Goal: Task Accomplishment & Management: Manage account settings

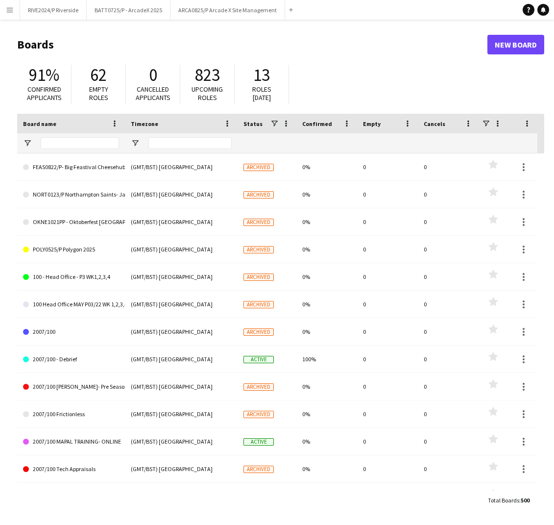
type input "***"
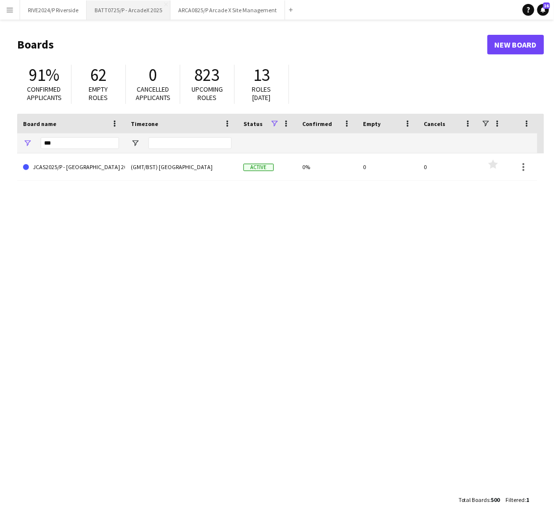
click at [123, 12] on button "BATT0725/P - ArcadeX 2025 Close" at bounding box center [129, 9] width 84 height 19
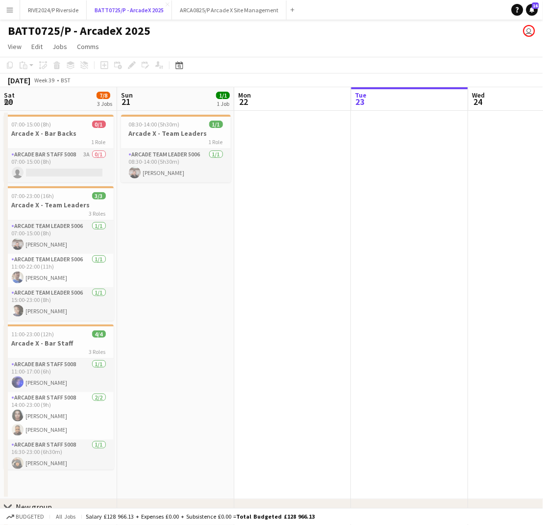
scroll to position [0, 234]
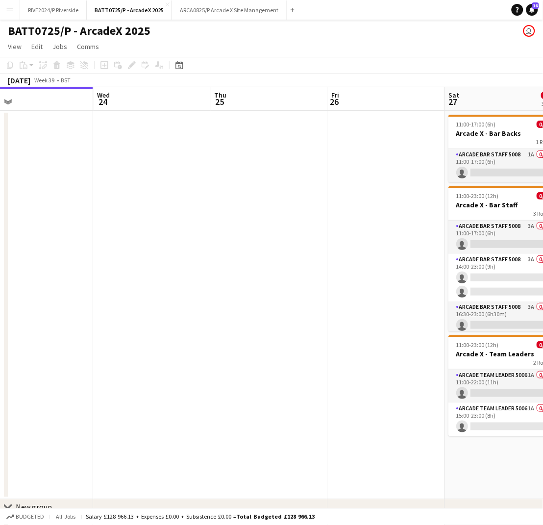
drag, startPoint x: 170, startPoint y: 303, endPoint x: -6, endPoint y: 329, distance: 177.4
click at [0, 329] on html "Menu Boards Boards Boards All jobs Status Workforce Workforce My Workforce Recr…" at bounding box center [271, 280] width 543 height 561
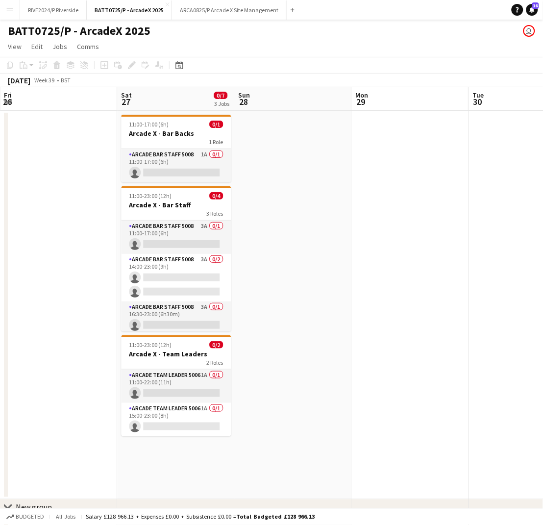
drag, startPoint x: 388, startPoint y: 273, endPoint x: 61, endPoint y: 304, distance: 328.0
click at [61, 304] on app-calendar-viewport "Tue 23 Wed 24 Thu 25 Fri 26 Sat 27 0/7 3 Jobs Sun 28 Mon 29 Tue 30 Wed 1 Thu 2 …" at bounding box center [271, 315] width 543 height 457
click at [186, 166] on app-card-role "Arcade Bar Staff 5008 1A 0/1 11:00-17:00 (6h) single-neutral-actions" at bounding box center [176, 165] width 110 height 33
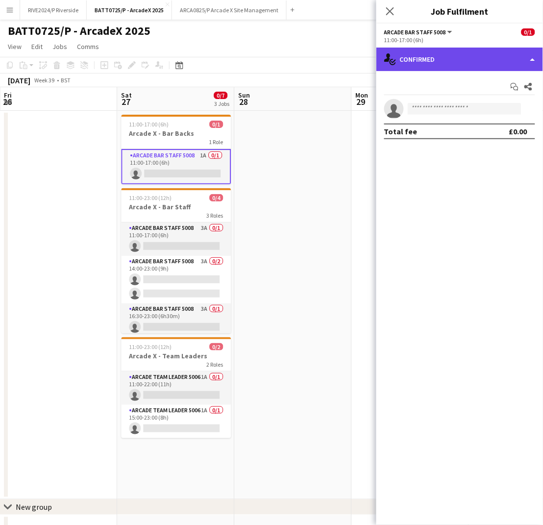
click at [443, 65] on div "single-neutral-actions-check-2 Confirmed" at bounding box center [460, 60] width 167 height 24
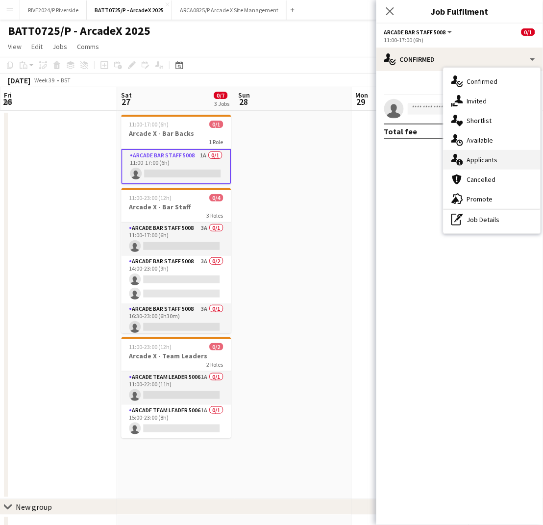
click at [523, 163] on div "single-neutral-actions-information Applicants" at bounding box center [492, 160] width 97 height 20
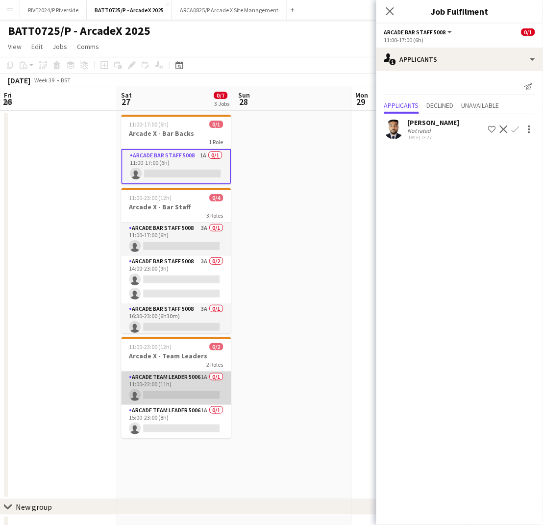
click at [176, 382] on app-card-role "Arcade Team Leader 5006 1A 0/1 11:00-22:00 (11h) single-neutral-actions" at bounding box center [176, 388] width 110 height 33
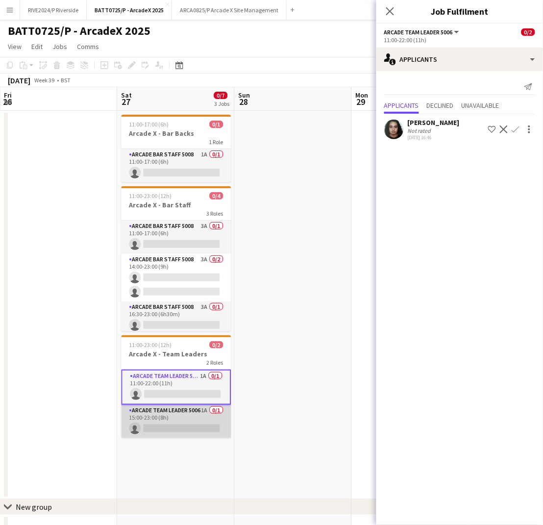
click at [168, 429] on app-card-role "Arcade Team Leader 5006 1A 0/1 15:00-23:00 (8h) single-neutral-actions" at bounding box center [176, 421] width 110 height 33
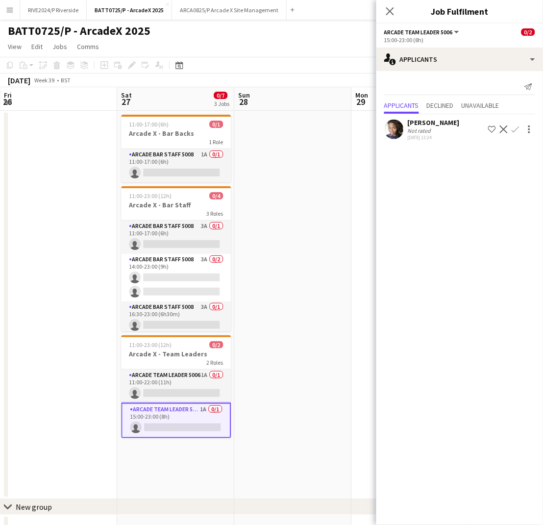
click at [517, 129] on app-icon "Confirm" at bounding box center [516, 130] width 8 height 8
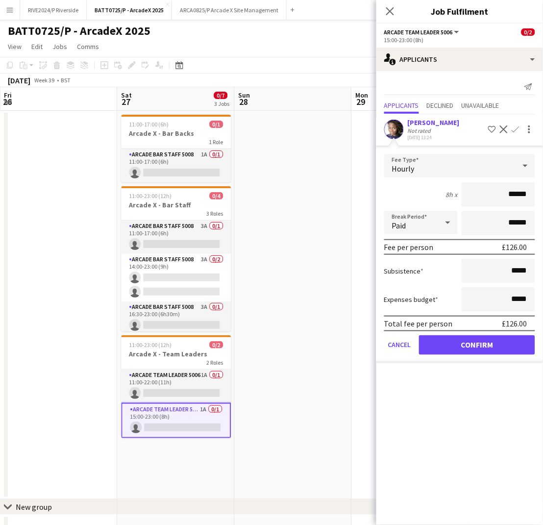
click at [399, 140] on div "[PERSON_NAME] Not rated [DATE] 13:24 Shortlist crew Decline Confirm" at bounding box center [460, 129] width 167 height 23
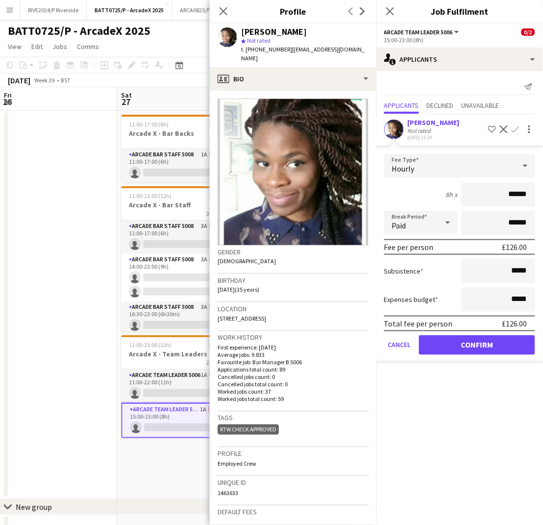
click at [399, 137] on app-user-avatar at bounding box center [394, 130] width 20 height 20
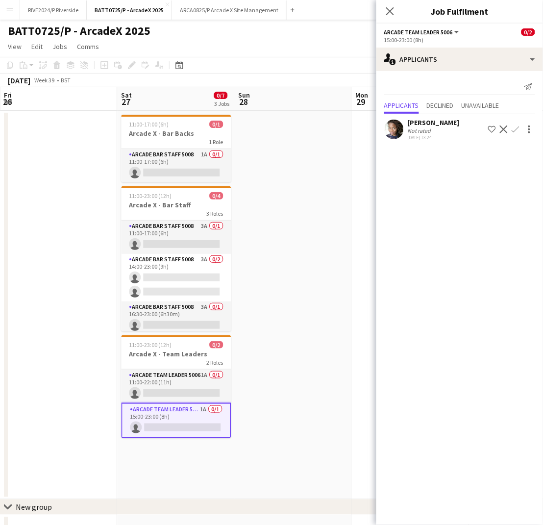
click at [399, 137] on app-user-avatar at bounding box center [394, 130] width 20 height 20
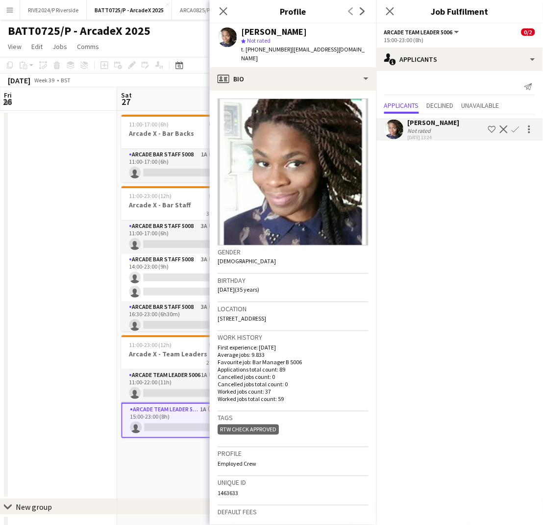
click at [399, 137] on app-user-avatar at bounding box center [394, 130] width 20 height 20
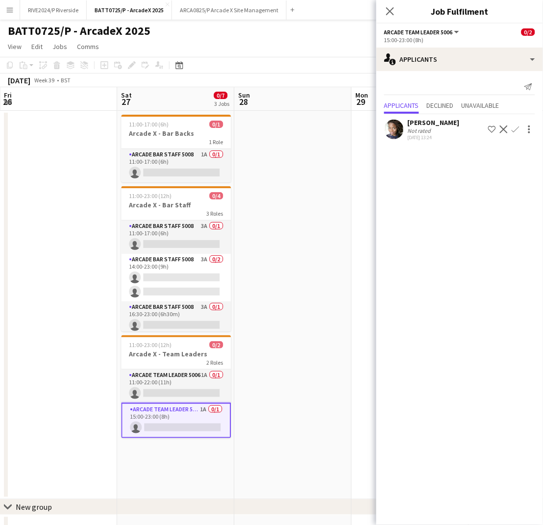
click at [516, 133] on app-icon "Confirm" at bounding box center [516, 130] width 8 height 8
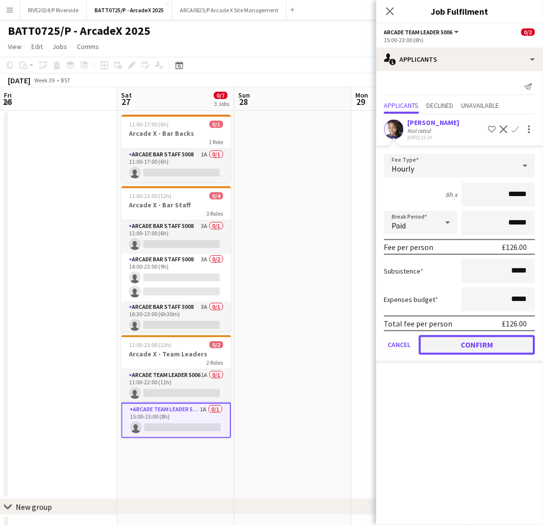
click at [507, 337] on button "Confirm" at bounding box center [477, 345] width 116 height 20
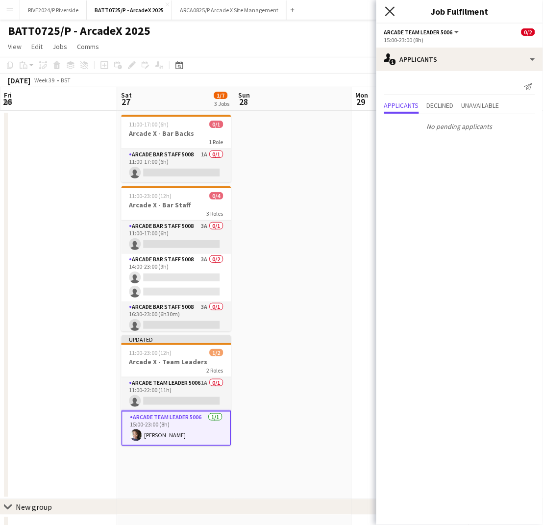
click at [394, 15] on icon at bounding box center [389, 10] width 9 height 9
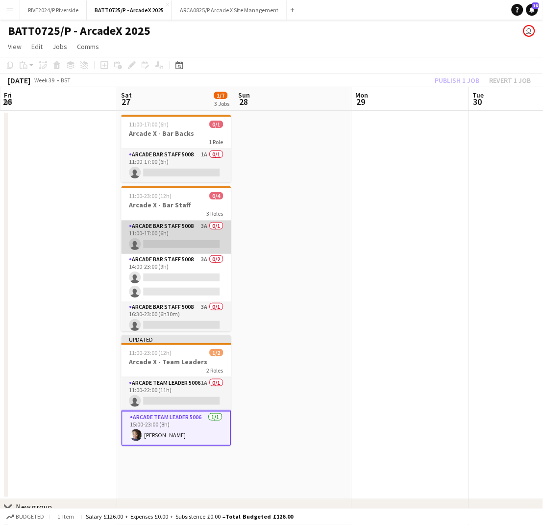
click at [151, 239] on app-card-role "Arcade Bar Staff 5008 3A 0/1 11:00-17:00 (6h) single-neutral-actions" at bounding box center [176, 237] width 110 height 33
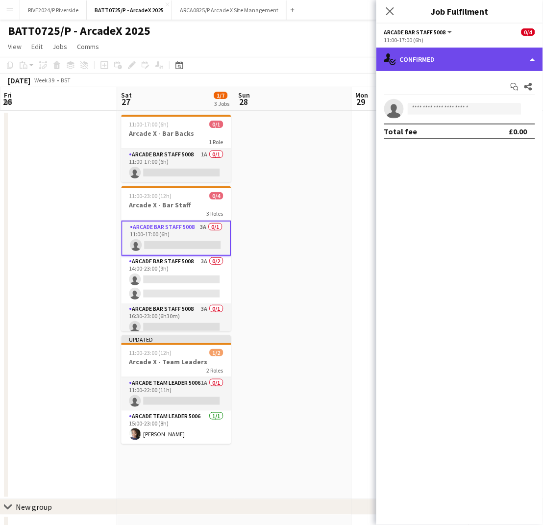
click at [483, 68] on div "single-neutral-actions-check-2 Confirmed" at bounding box center [460, 60] width 167 height 24
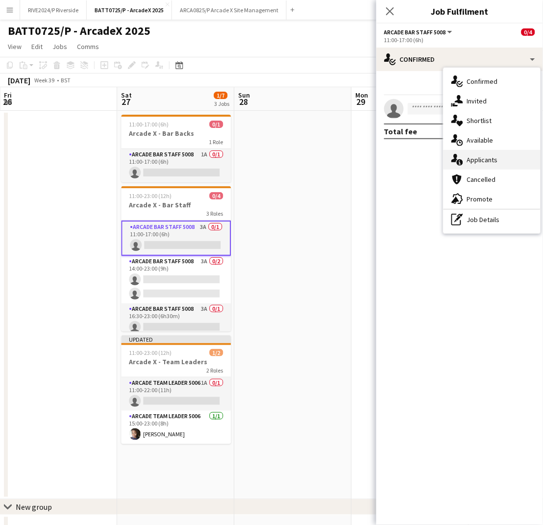
click at [483, 153] on div "single-neutral-actions-information Applicants" at bounding box center [492, 160] width 97 height 20
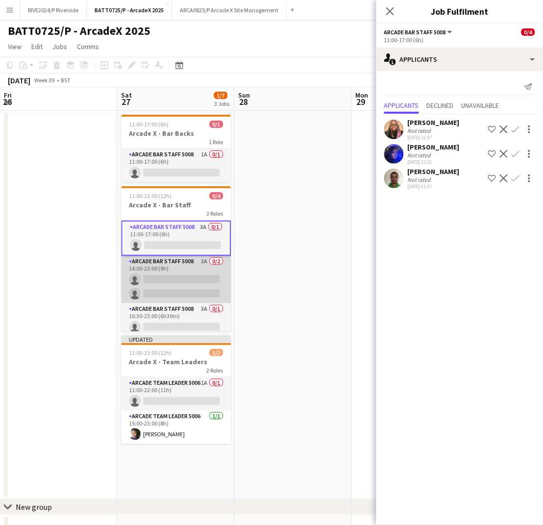
click at [202, 280] on app-card-role "Arcade Bar Staff 5008 3A 0/2 14:00-23:00 (9h) single-neutral-actions single-neu…" at bounding box center [176, 280] width 110 height 48
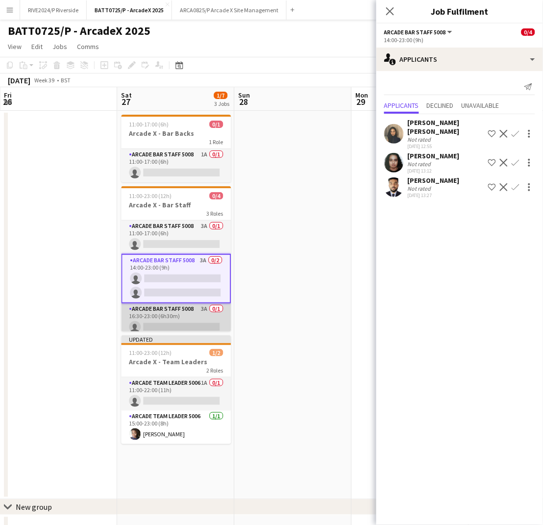
click at [202, 328] on app-card-role "Arcade Bar Staff 5008 3A 0/1 16:30-23:00 (6h30m) single-neutral-actions" at bounding box center [176, 319] width 110 height 33
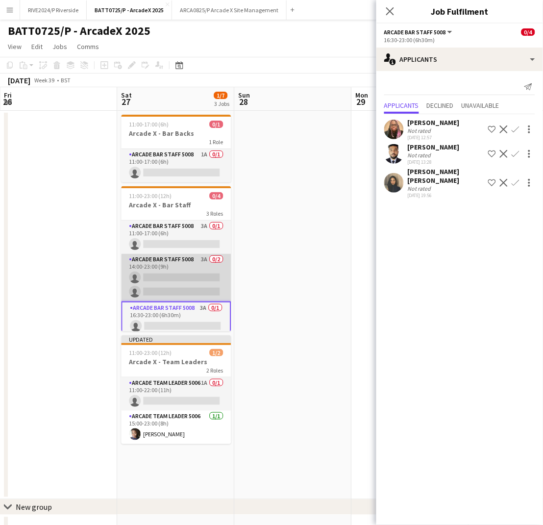
click at [210, 280] on app-card-role "Arcade Bar Staff 5008 3A 0/2 14:00-23:00 (9h) single-neutral-actions single-neu…" at bounding box center [176, 278] width 110 height 48
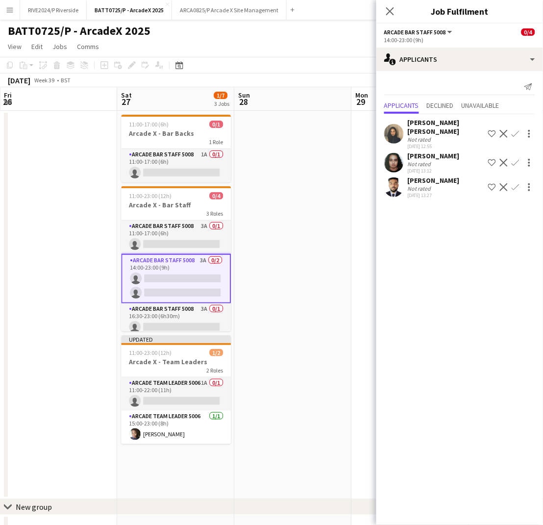
click at [519, 157] on button "Confirm" at bounding box center [516, 163] width 12 height 12
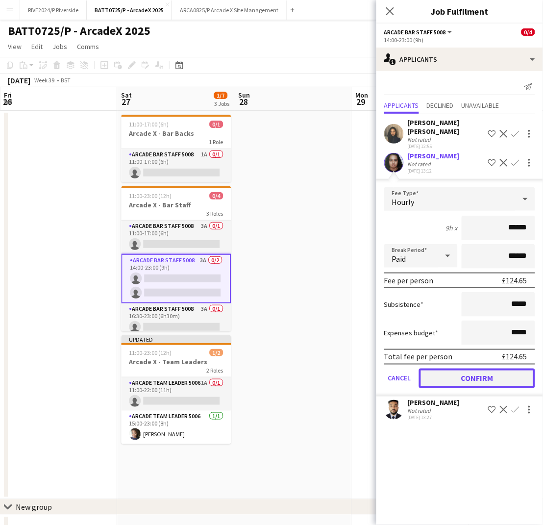
click at [486, 369] on button "Confirm" at bounding box center [477, 379] width 116 height 20
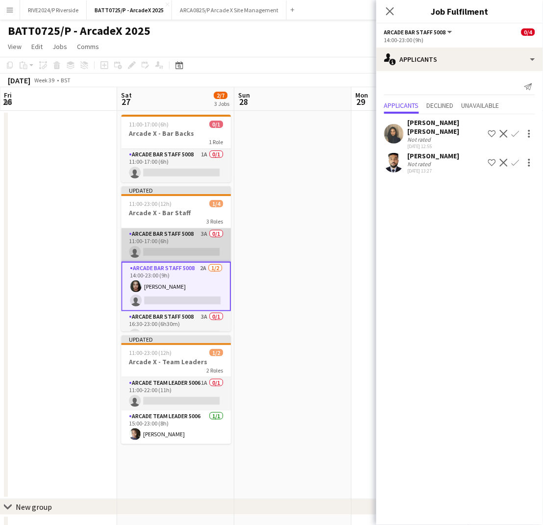
scroll to position [0, 353]
click at [133, 242] on app-card-role "Arcade Bar Staff 5008 3A 0/1 11:00-17:00 (6h) single-neutral-actions" at bounding box center [175, 244] width 110 height 33
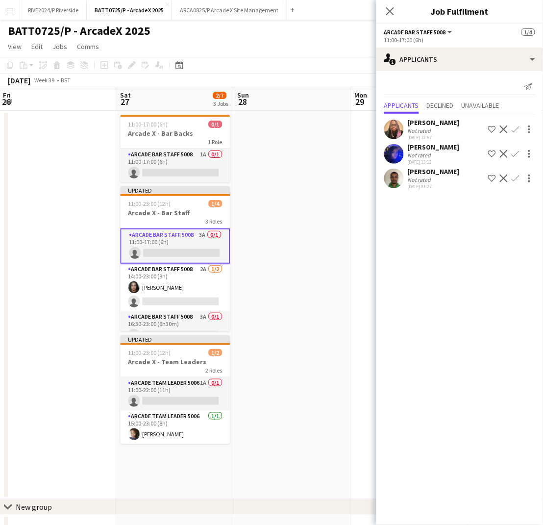
click at [452, 129] on div "Not rated" at bounding box center [434, 130] width 52 height 7
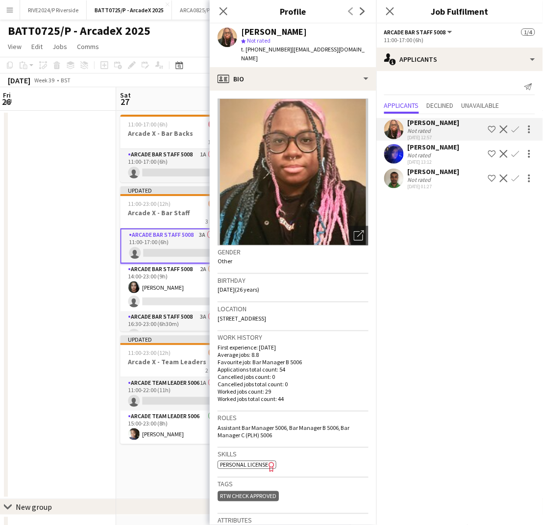
click at [452, 129] on div "Not rated" at bounding box center [434, 130] width 52 height 7
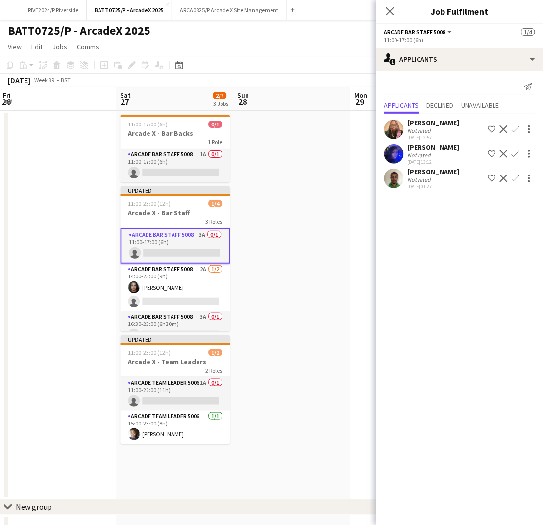
click at [517, 129] on app-icon "Confirm" at bounding box center [516, 130] width 8 height 8
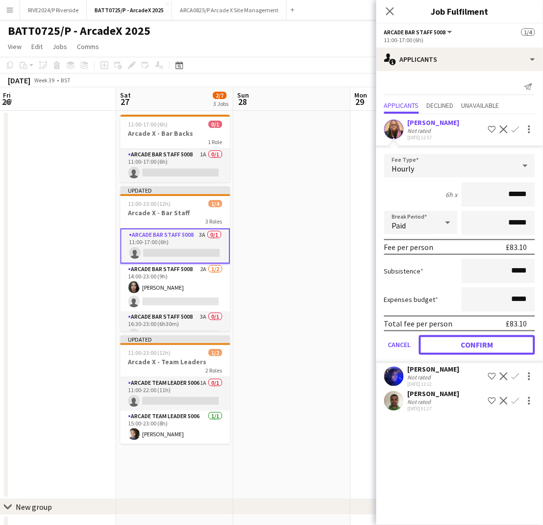
click at [478, 345] on button "Confirm" at bounding box center [477, 345] width 116 height 20
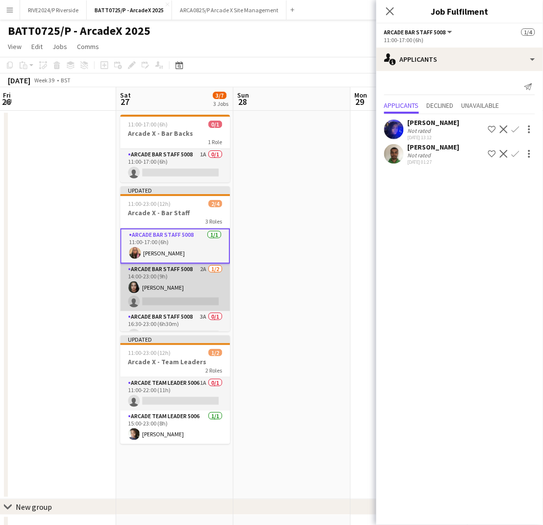
scroll to position [13, 0]
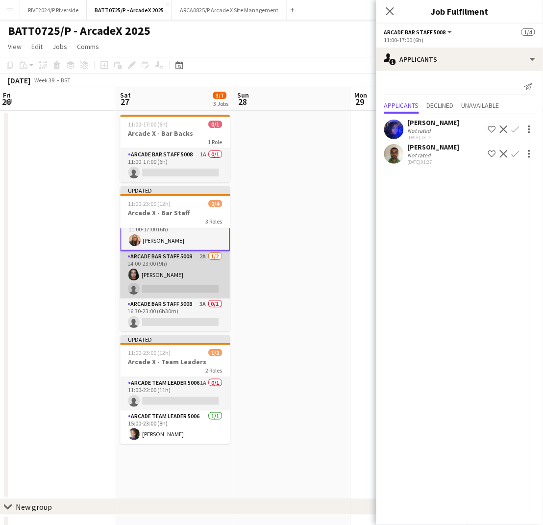
click at [183, 306] on app-card-role "Arcade Bar Staff 5008 3A 0/1 16:30-23:00 (6h30m) single-neutral-actions" at bounding box center [175, 315] width 110 height 33
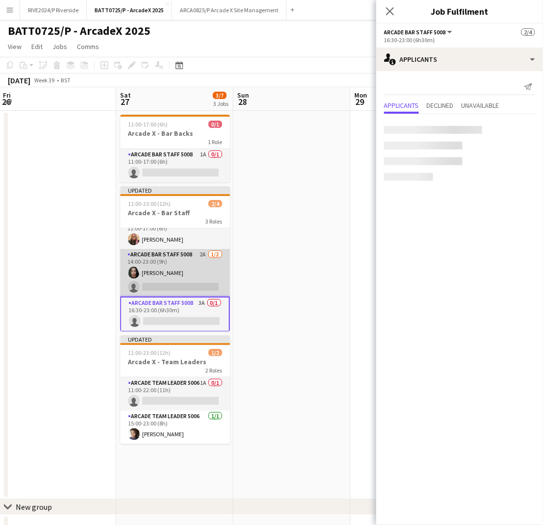
scroll to position [12, 0]
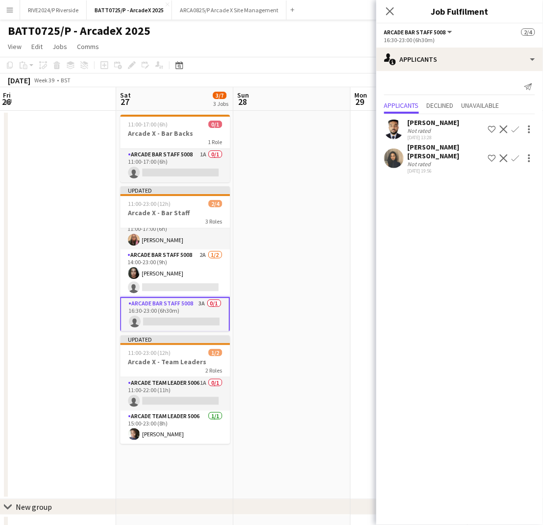
click at [394, 151] on app-user-avatar at bounding box center [394, 159] width 20 height 20
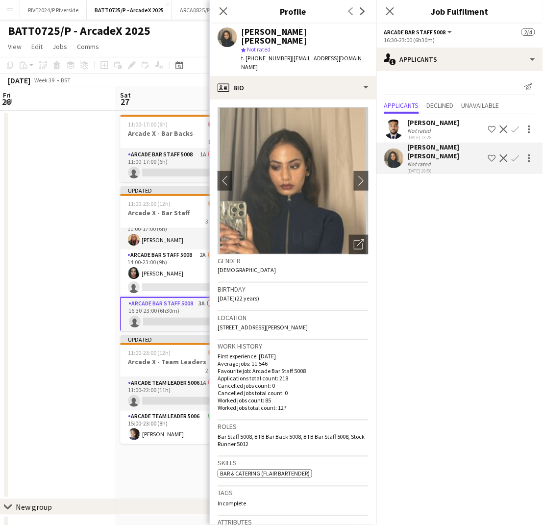
click at [396, 155] on app-user-avatar at bounding box center [394, 159] width 20 height 20
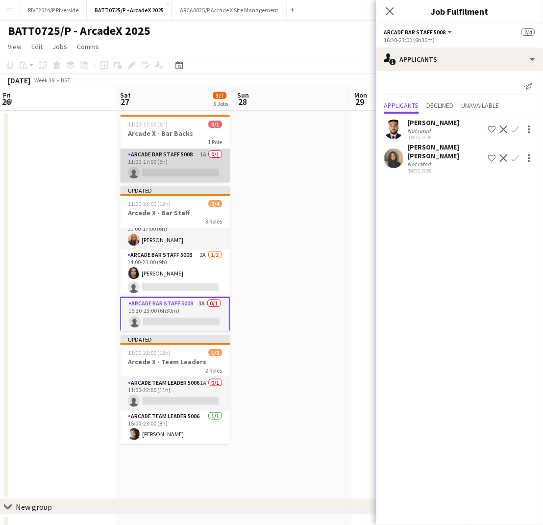
click at [198, 175] on app-card-role "Arcade Bar Staff 5008 1A 0/1 11:00-17:00 (6h) single-neutral-actions" at bounding box center [175, 165] width 110 height 33
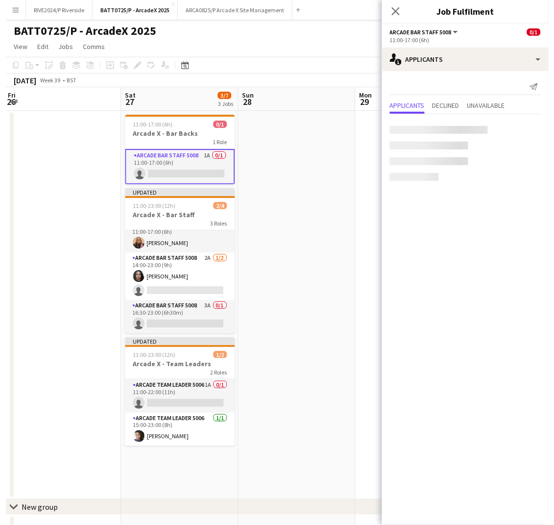
scroll to position [11, 0]
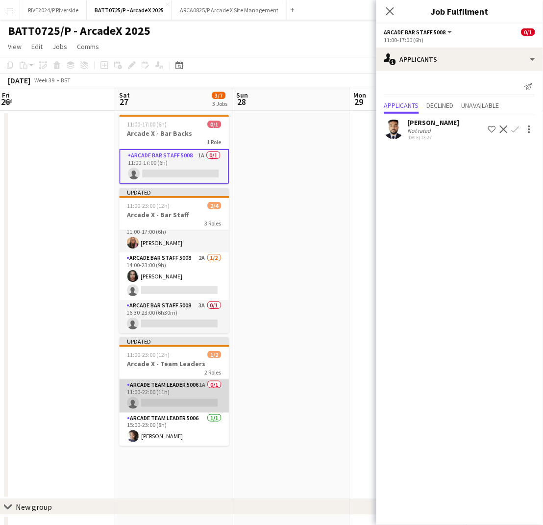
click at [201, 394] on app-card-role "Arcade Team Leader 5006 1A 0/1 11:00-22:00 (11h) single-neutral-actions" at bounding box center [174, 395] width 110 height 33
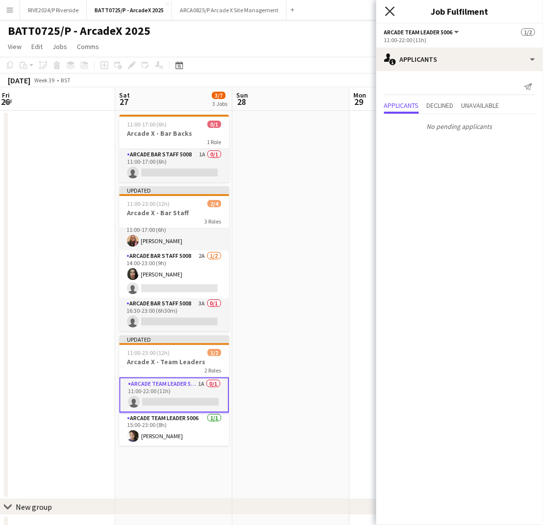
click at [390, 14] on icon "Close pop-in" at bounding box center [389, 10] width 9 height 9
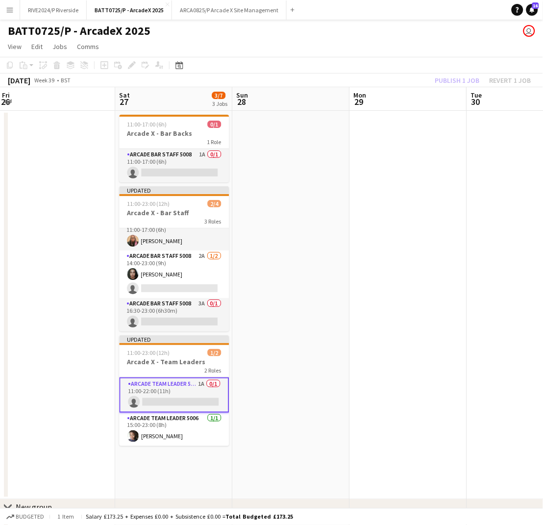
click at [2, 13] on button "Menu" at bounding box center [10, 10] width 20 height 20
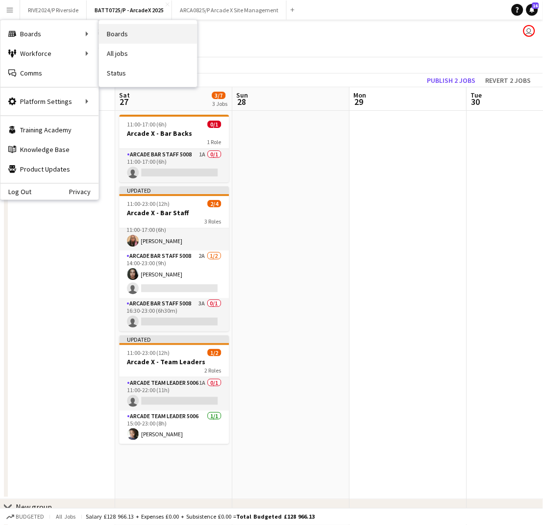
click at [103, 36] on link "Boards" at bounding box center [148, 34] width 98 height 20
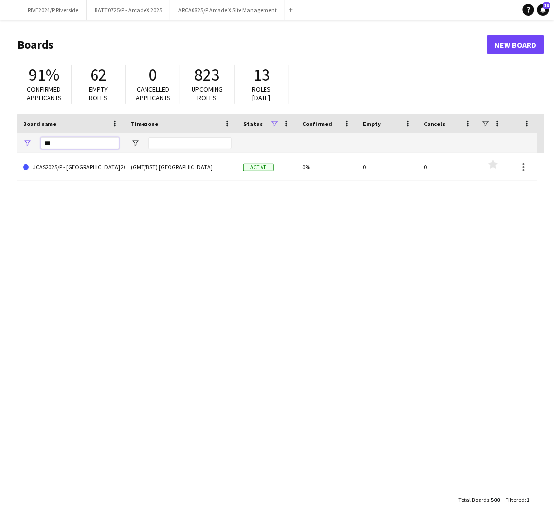
click at [63, 144] on input "***" at bounding box center [80, 143] width 78 height 12
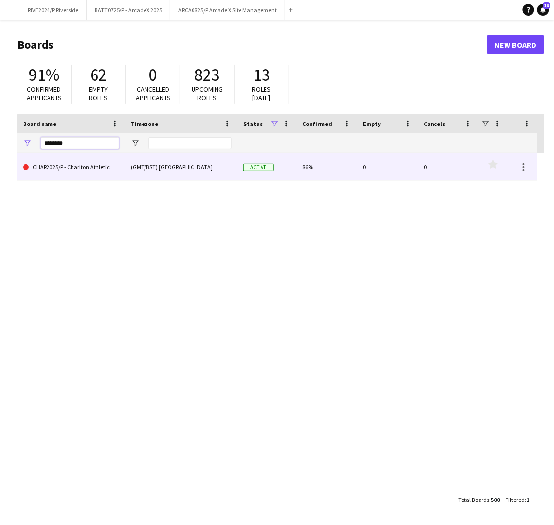
type input "********"
click at [148, 170] on div "(GMT/BST) [GEOGRAPHIC_DATA]" at bounding box center [181, 166] width 113 height 27
click at [266, 165] on span "Active" at bounding box center [259, 167] width 30 height 7
click at [140, 165] on div "(GMT/BST) [GEOGRAPHIC_DATA]" at bounding box center [181, 166] width 113 height 27
click at [92, 177] on link "CHAR2025/P - Charlton Athletic" at bounding box center [71, 166] width 96 height 27
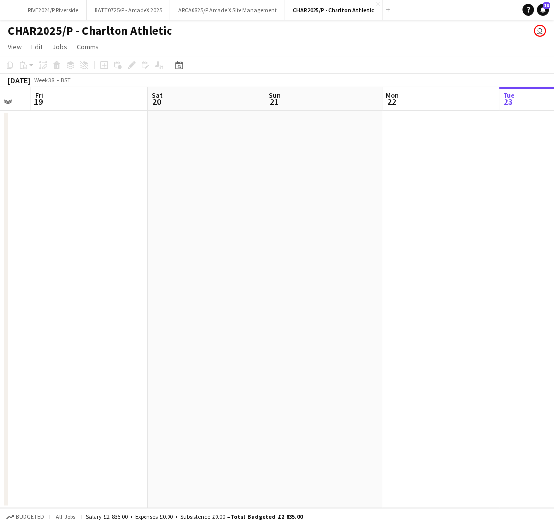
drag, startPoint x: 137, startPoint y: 216, endPoint x: 561, endPoint y: 250, distance: 425.9
click at [554, 250] on html "Menu Boards Boards Boards All jobs Status Workforce Workforce My Workforce Recr…" at bounding box center [277, 262] width 554 height 525
drag, startPoint x: 496, startPoint y: 267, endPoint x: 478, endPoint y: 267, distance: 18.6
click at [497, 267] on app-calendar-viewport "Sun 14 Mon 15 Tue 16 Wed 17 Thu 18 Fri 19 Sat 20 Sun 21 Mon 22 Tue 23" at bounding box center [277, 297] width 554 height 421
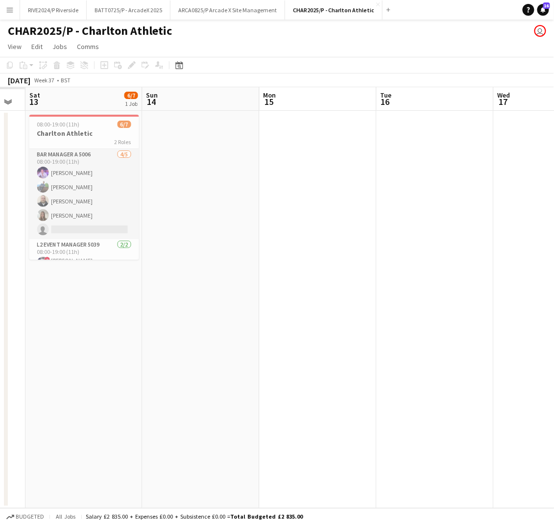
drag, startPoint x: 499, startPoint y: 277, endPoint x: 561, endPoint y: 277, distance: 62.3
click at [554, 277] on html "Menu Boards Boards Boards All jobs Status Workforce Workforce My Workforce Recr…" at bounding box center [277, 262] width 554 height 525
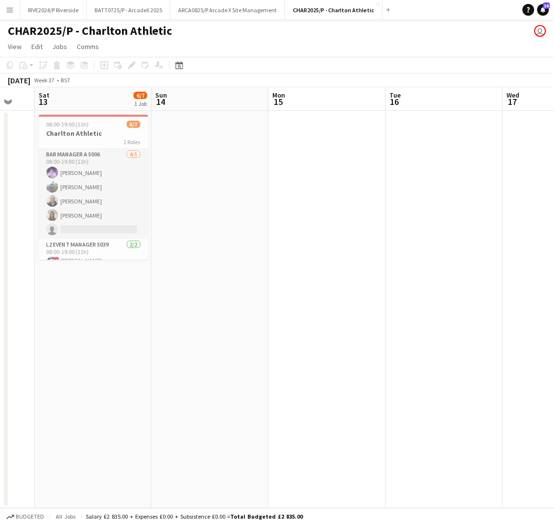
drag, startPoint x: 154, startPoint y: 288, endPoint x: 398, endPoint y: 297, distance: 243.8
click at [398, 297] on app-calendar-viewport "Wed 10 Thu 11 Fri 12 Sat 13 6/7 1 Job Sun 14 Mon 15 Tue 16 Wed 17 Thu 18 Fri 19…" at bounding box center [277, 297] width 554 height 421
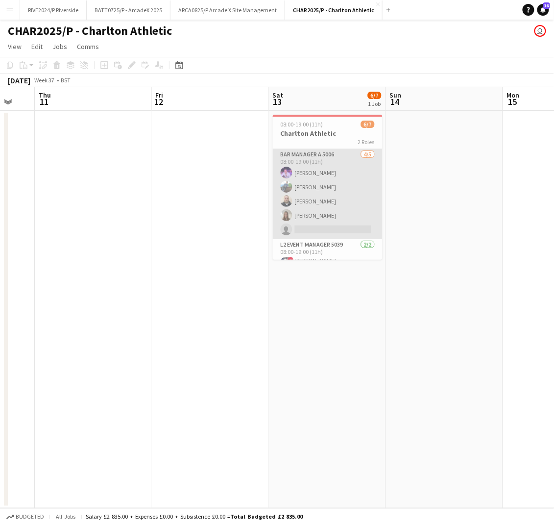
click at [341, 185] on app-card-role "Bar Manager A 5006 [DATE] 08:00-19:00 (11h) [PERSON_NAME] [PERSON_NAME] [PERSON…" at bounding box center [328, 194] width 110 height 90
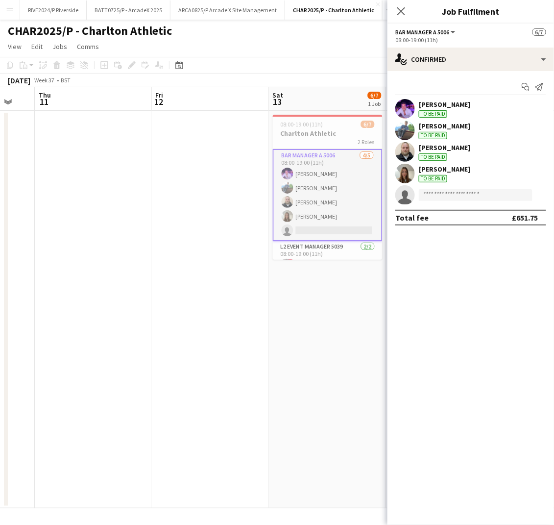
click at [402, 127] on app-user-avatar at bounding box center [406, 131] width 20 height 20
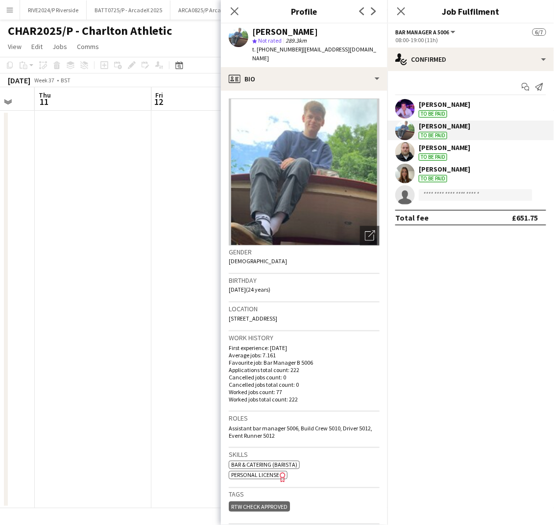
click at [311, 144] on img at bounding box center [304, 172] width 151 height 147
click at [415, 128] on app-user-avatar at bounding box center [406, 131] width 20 height 20
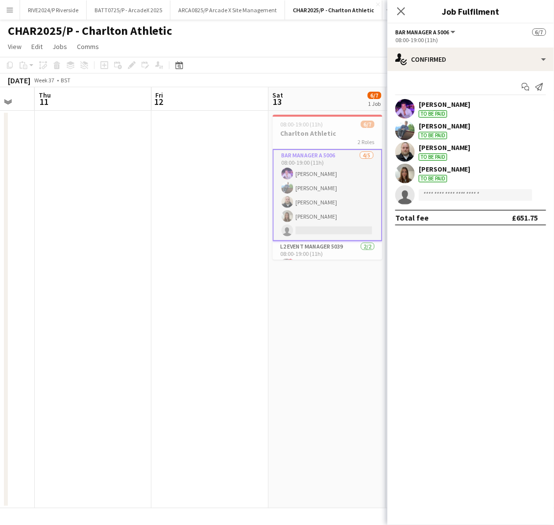
click at [413, 109] on app-user-avatar at bounding box center [406, 109] width 20 height 20
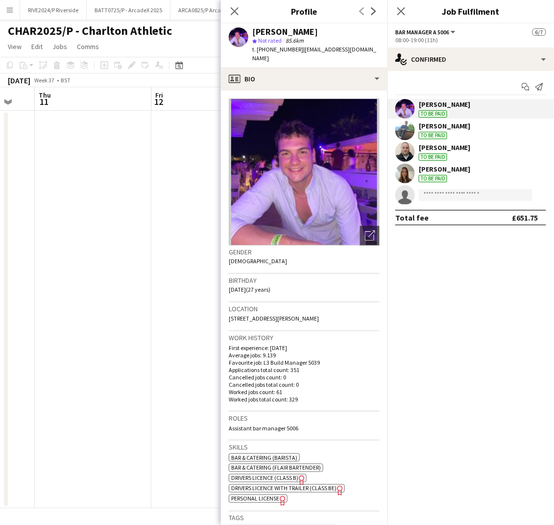
click at [406, 133] on app-user-avatar at bounding box center [406, 131] width 20 height 20
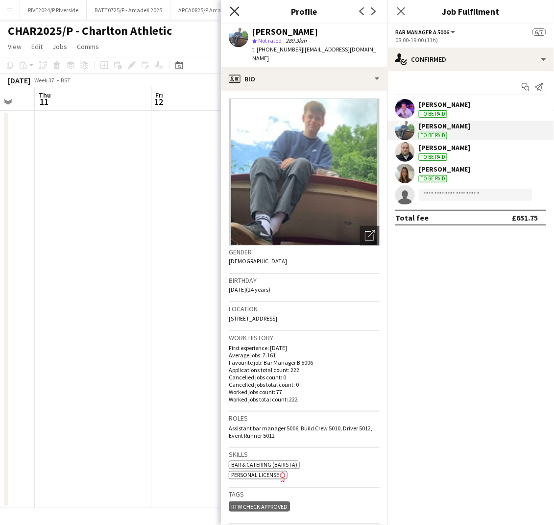
click at [237, 10] on icon "Close pop-in" at bounding box center [234, 10] width 9 height 9
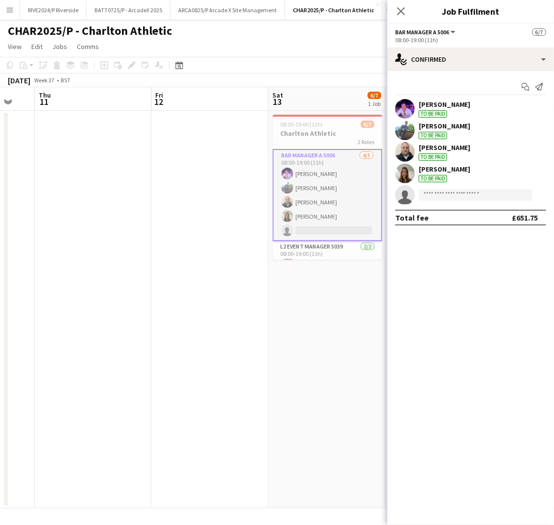
click at [305, 300] on app-date-cell "08:00-19:00 (11h) 6/7 Charlton Athletic 2 Roles Bar Manager A 5006 [DATE] 08:00…" at bounding box center [327, 310] width 117 height 398
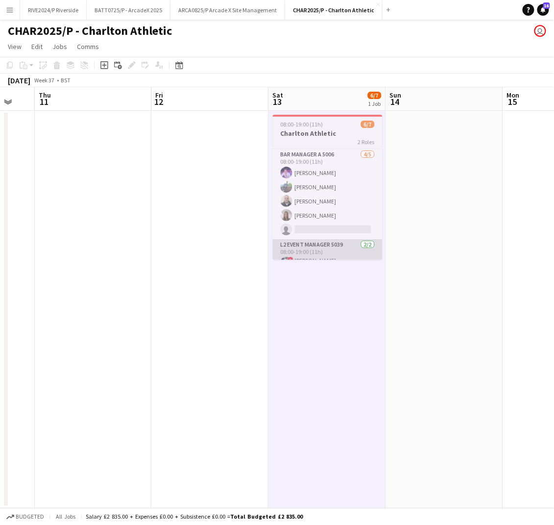
click at [319, 258] on app-card-role "L2 Event Manager 5039 [DATE] 08:00-19:00 (11h) ! [PERSON_NAME] [PERSON_NAME] ! …" at bounding box center [328, 264] width 110 height 50
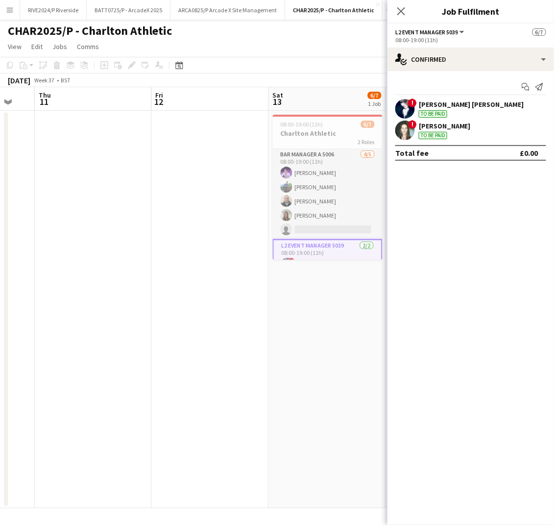
click at [226, 168] on app-date-cell at bounding box center [210, 310] width 117 height 398
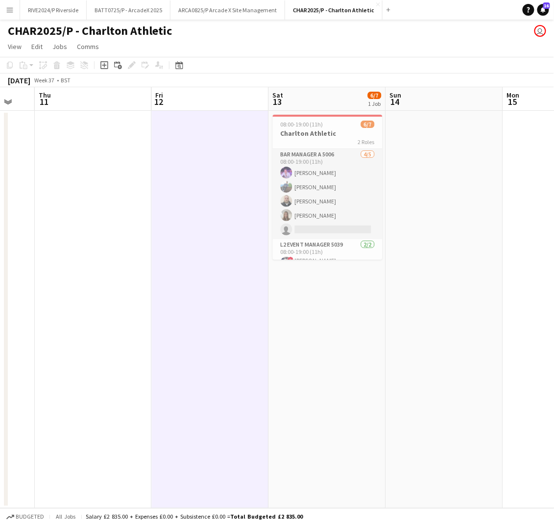
click at [495, 303] on app-date-cell at bounding box center [444, 310] width 117 height 398
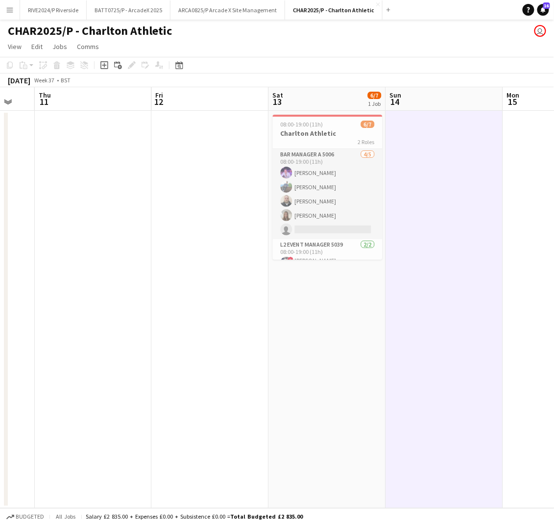
scroll to position [0, 415]
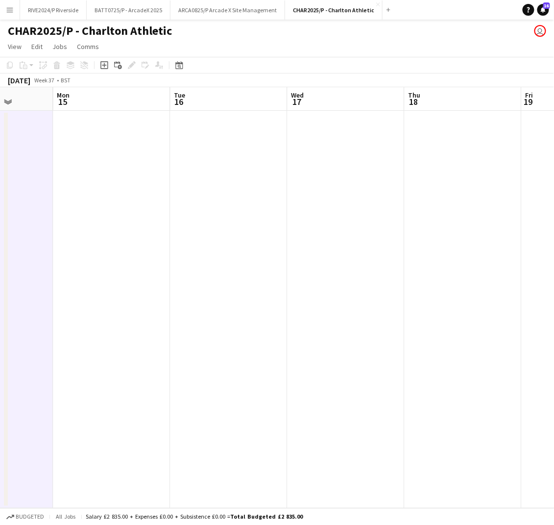
drag, startPoint x: 495, startPoint y: 303, endPoint x: -187, endPoint y: 339, distance: 682.9
click at [0, 339] on html "Menu Boards Boards Boards All jobs Status Workforce Workforce My Workforce Recr…" at bounding box center [277, 262] width 554 height 525
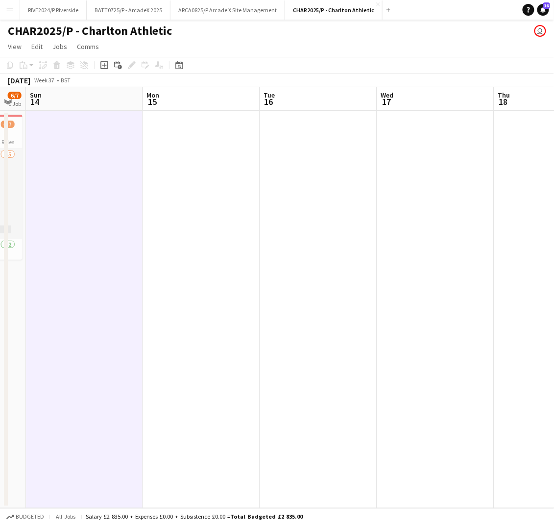
drag, startPoint x: 79, startPoint y: 321, endPoint x: 169, endPoint y: 312, distance: 90.6
click at [169, 312] on app-calendar-viewport "Thu 11 Fri 12 Sat 13 6/7 1 Job Sun 14 Mon 15 Tue 16 Wed 17 Thu 18 Fri 19 Sat 20…" at bounding box center [277, 297] width 554 height 421
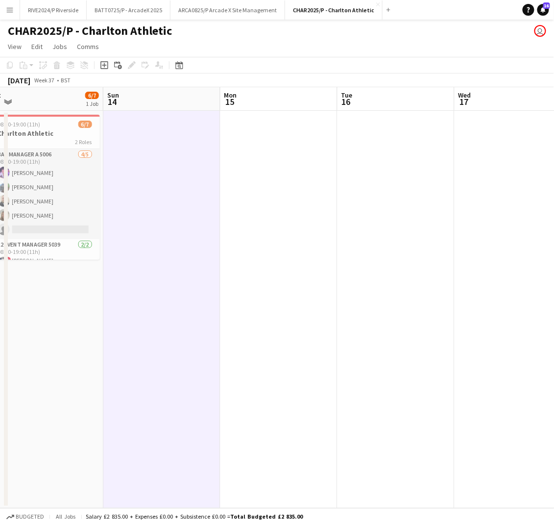
drag, startPoint x: 70, startPoint y: 225, endPoint x: 148, endPoint y: 224, distance: 78.0
click at [148, 224] on app-calendar-viewport "Thu 11 Fri 12 Sat 13 6/7 1 Job Sun 14 Mon 15 Tue 16 Wed 17 Thu 18 Fri 19 Sat 20…" at bounding box center [277, 297] width 554 height 421
click at [47, 140] on div "2 Roles" at bounding box center [46, 142] width 110 height 8
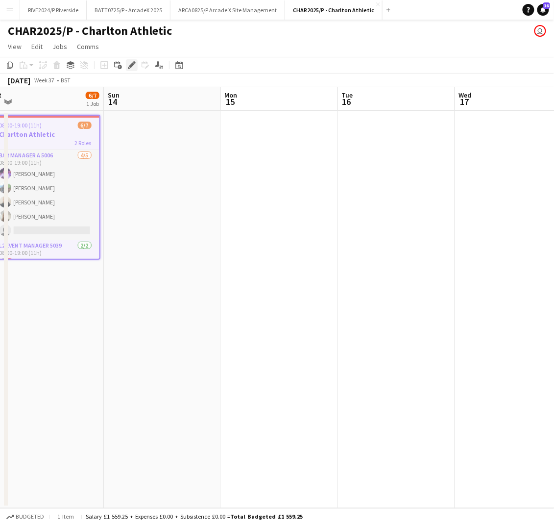
click at [130, 66] on icon at bounding box center [131, 65] width 5 height 5
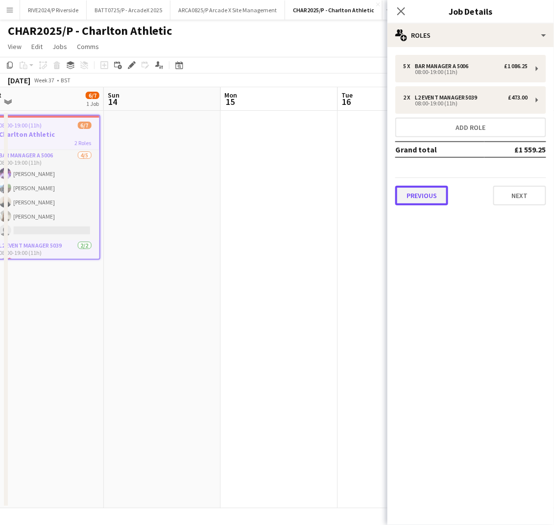
click at [447, 188] on button "Previous" at bounding box center [422, 196] width 53 height 20
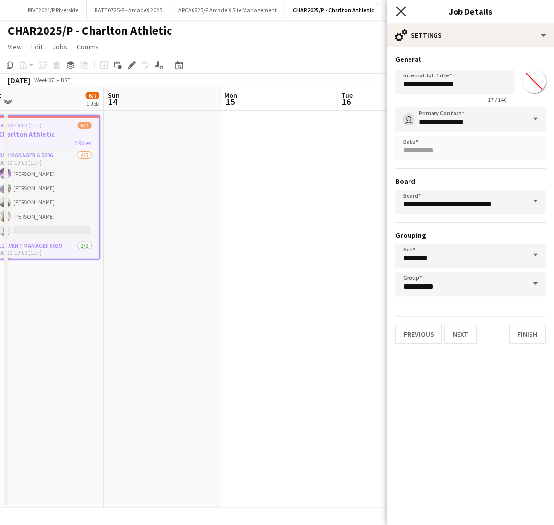
click at [402, 11] on icon at bounding box center [401, 10] width 9 height 9
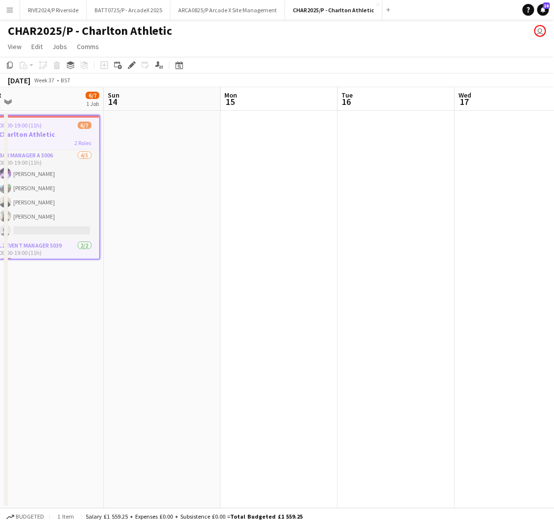
click at [367, 209] on app-date-cell at bounding box center [396, 310] width 117 height 398
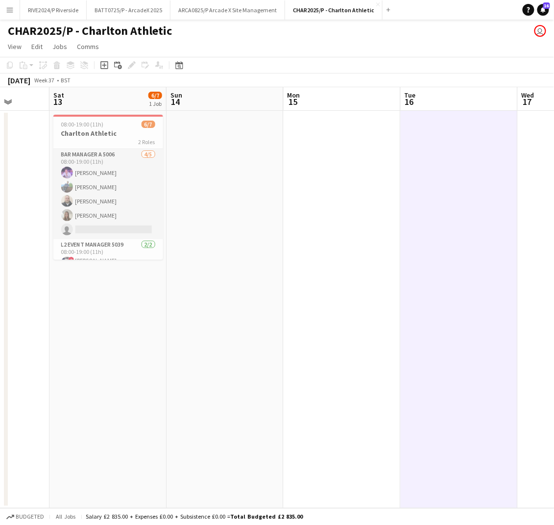
drag, startPoint x: 216, startPoint y: 300, endPoint x: 534, endPoint y: 306, distance: 317.8
click at [534, 306] on app-calendar-viewport "Thu 11 Fri 12 Sat 13 6/7 1 Job Sun 14 Mon 15 Tue 16 Wed 17 Thu 18 Fri 19 Sat 20…" at bounding box center [277, 297] width 554 height 421
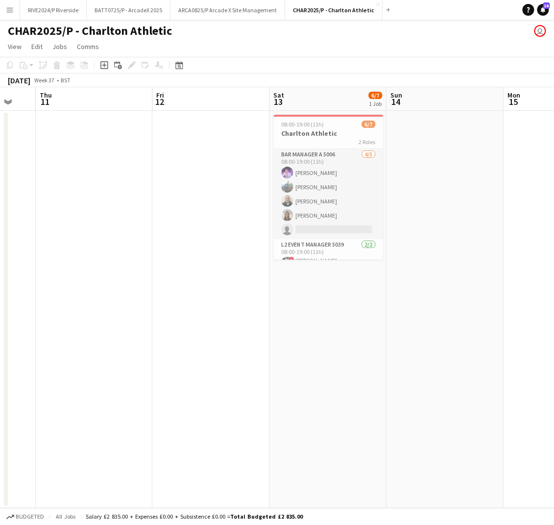
drag, startPoint x: 526, startPoint y: 304, endPoint x: 371, endPoint y: 316, distance: 155.4
click at [373, 319] on app-calendar-viewport "Mon 8 Tue 9 Wed 10 Thu 11 Fri 12 Sat 13 6/7 1 Job Sun 14 Mon 15 Tue 16 Wed 17 0…" at bounding box center [277, 297] width 554 height 421
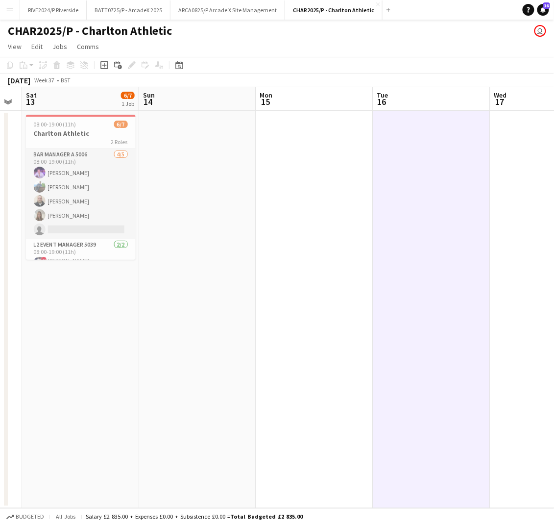
scroll to position [0, 214]
drag, startPoint x: 371, startPoint y: 310, endPoint x: 239, endPoint y: 368, distance: 144.0
click at [239, 368] on app-calendar-viewport "Thu 11 Fri 12 Sat 13 6/7 1 Job Sun 14 Mon 15 Tue 16 Wed 17 Thu 18 Fri 19 Sat 20…" at bounding box center [277, 297] width 554 height 421
